Goal: Find specific page/section: Find specific page/section

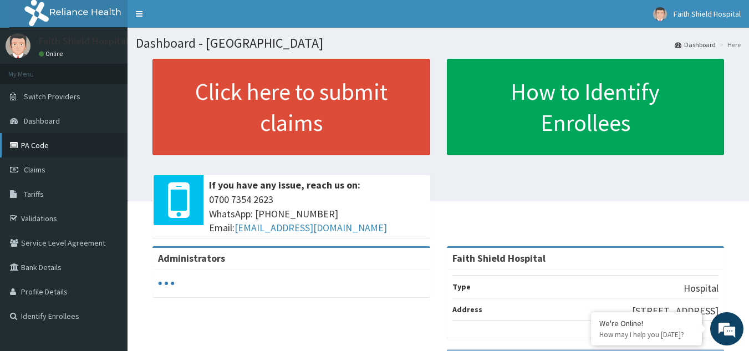
click at [27, 142] on link "PA Code" at bounding box center [64, 145] width 128 height 24
click at [28, 145] on link "PA Code" at bounding box center [64, 145] width 128 height 24
click at [28, 141] on link "PA Code" at bounding box center [64, 145] width 128 height 24
